Goal: Understand process/instructions

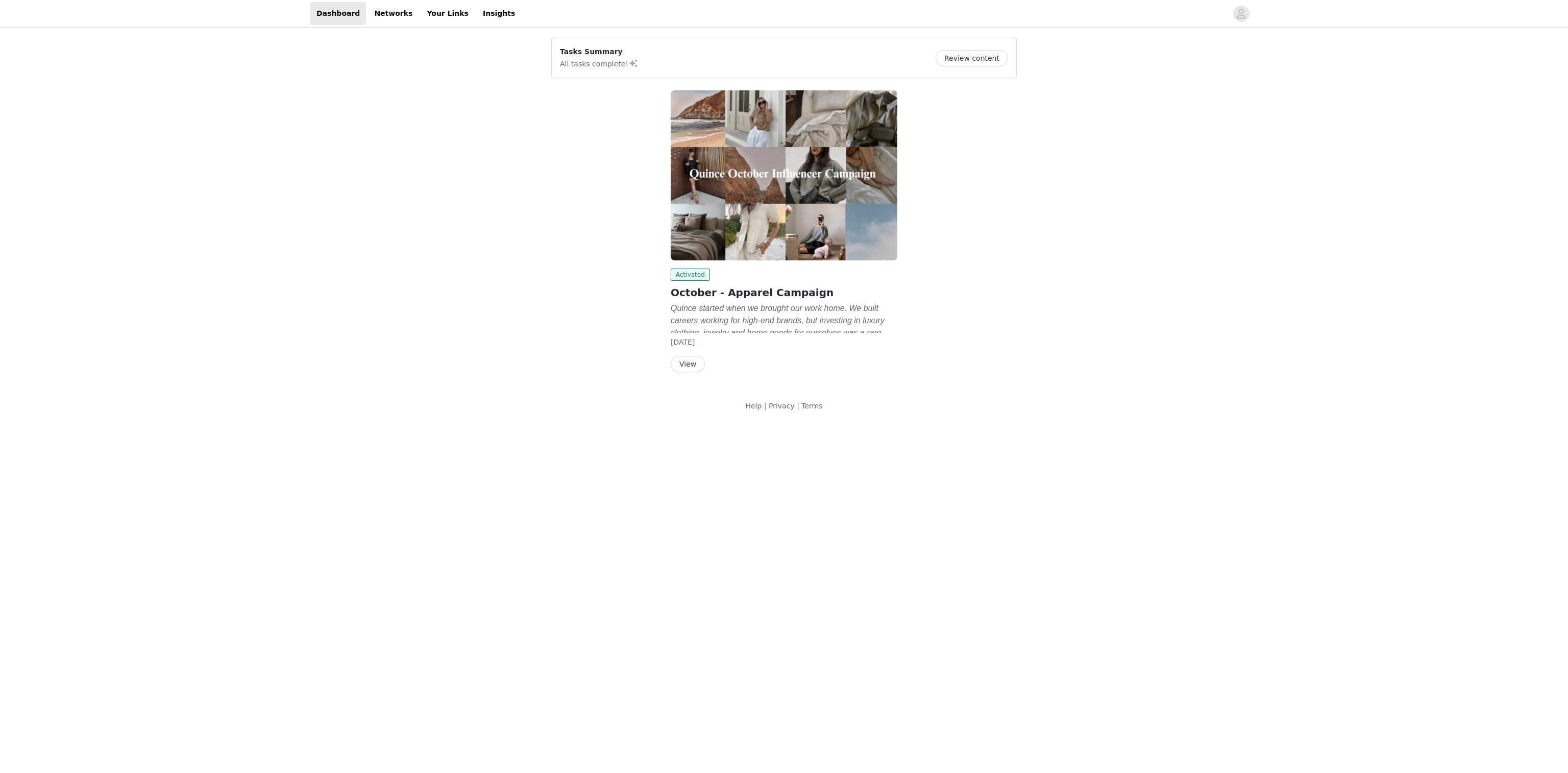
click at [682, 362] on button "View" at bounding box center [687, 364] width 34 height 17
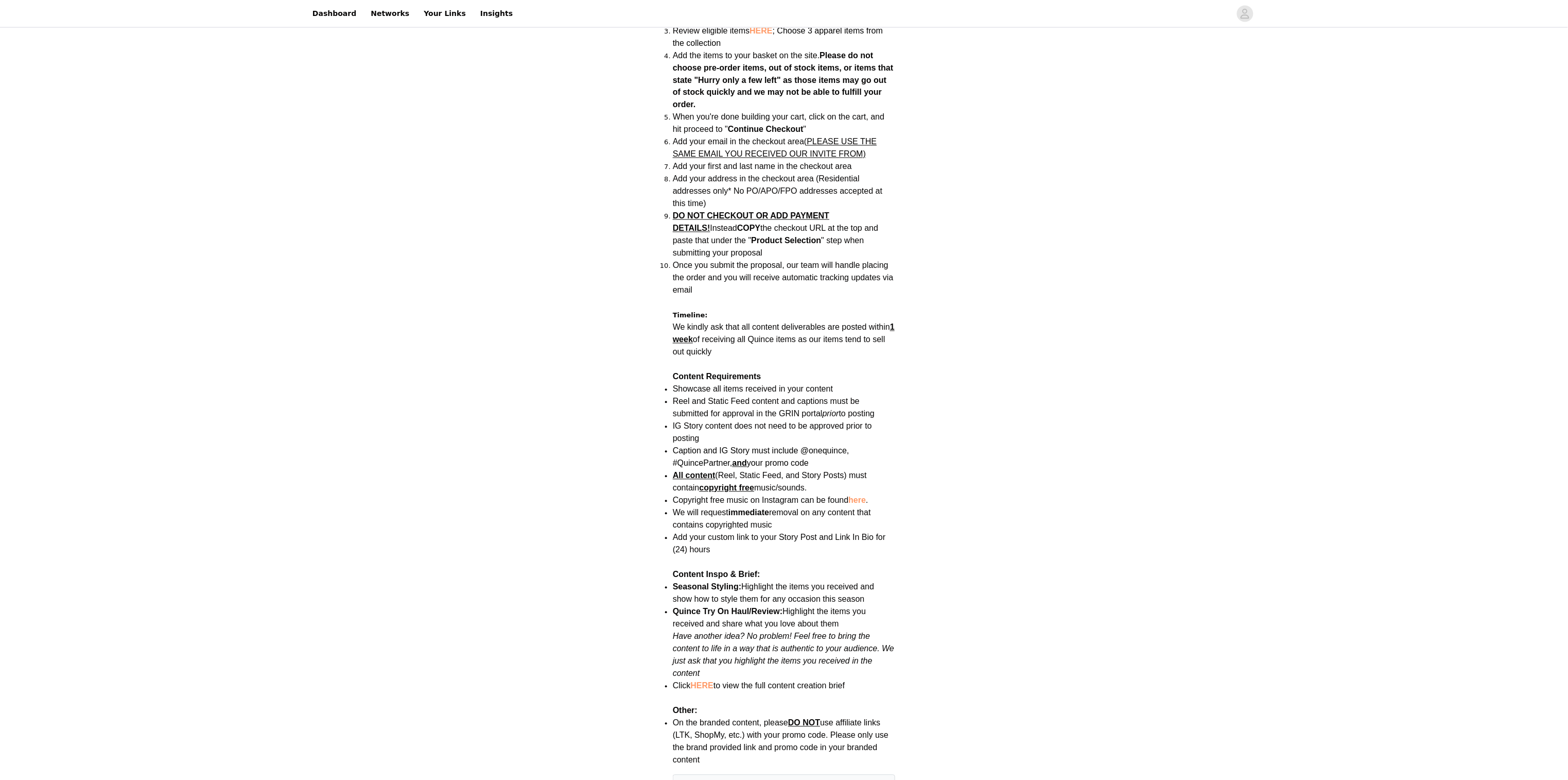
scroll to position [926, 0]
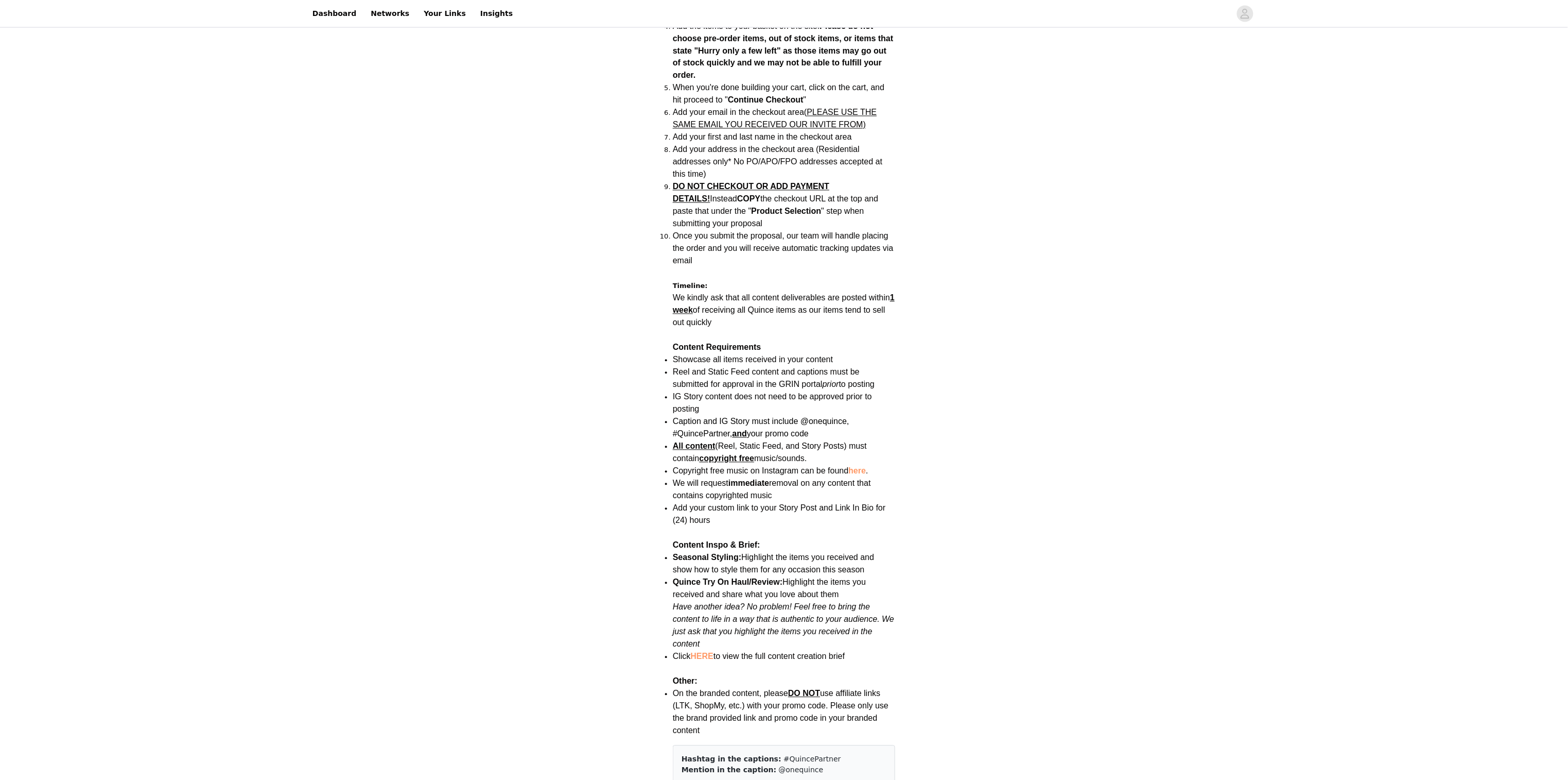
drag, startPoint x: 826, startPoint y: 437, endPoint x: 850, endPoint y: 427, distance: 26.0
click at [850, 440] on li "All content (Reel, Static Feed, and Story Posts) must contain copyright free mu…" at bounding box center [784, 471] width 222 height 62
copy span "must contain copyright free music/sounds."
